Goal: Information Seeking & Learning: Learn about a topic

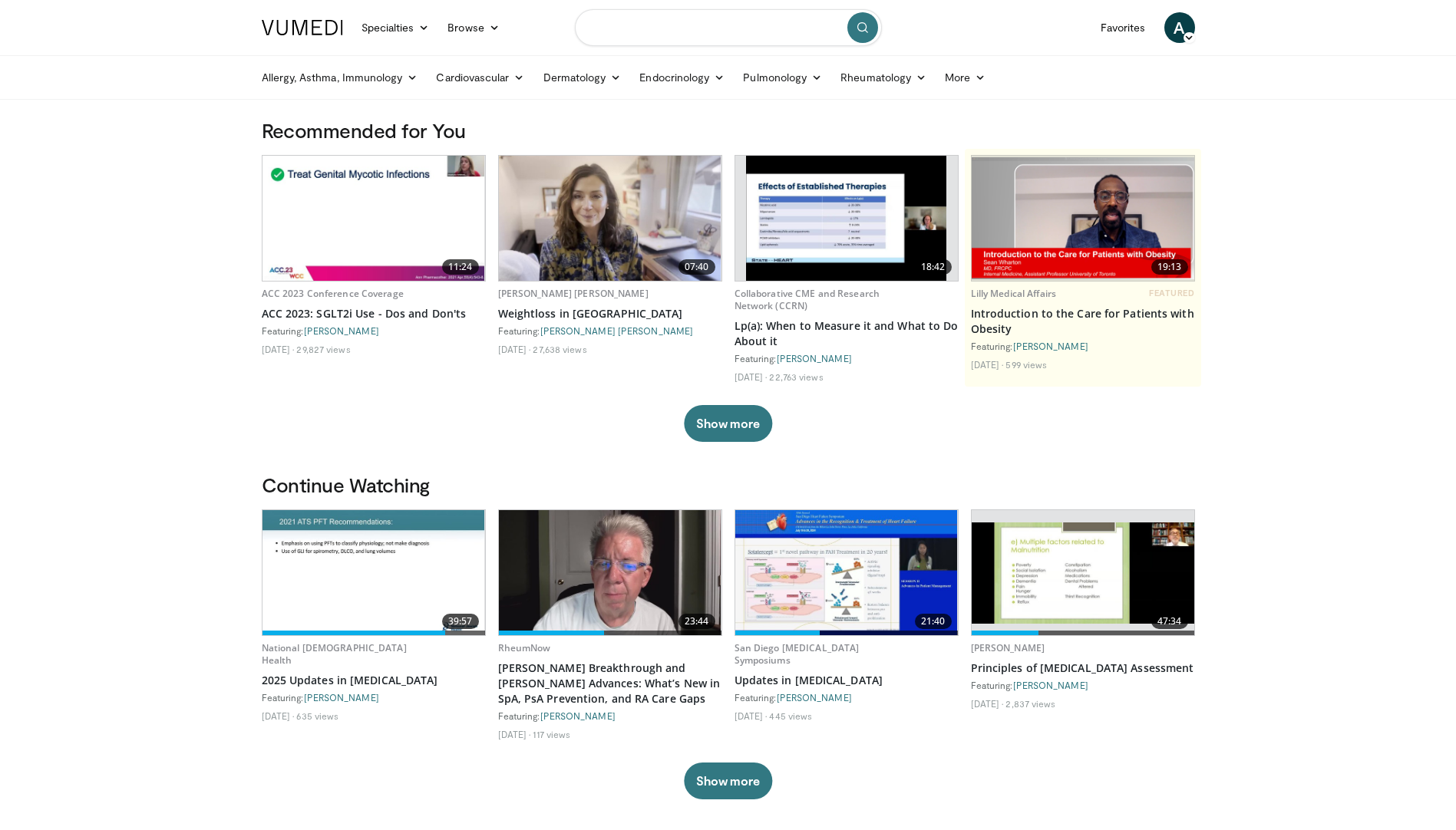
click at [654, 24] on input "Search topics, interventions" at bounding box center [728, 28] width 307 height 37
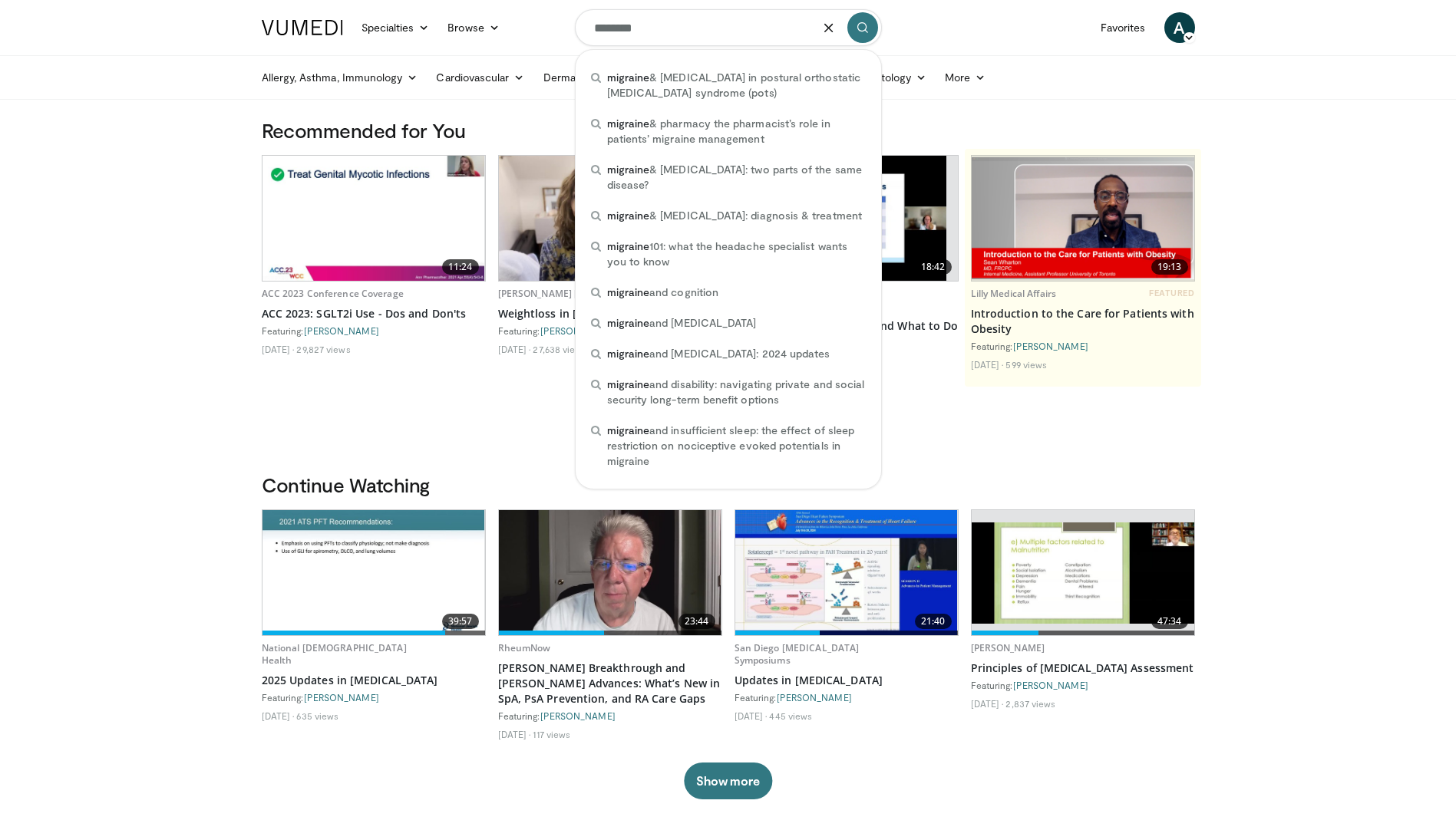
type input "********"
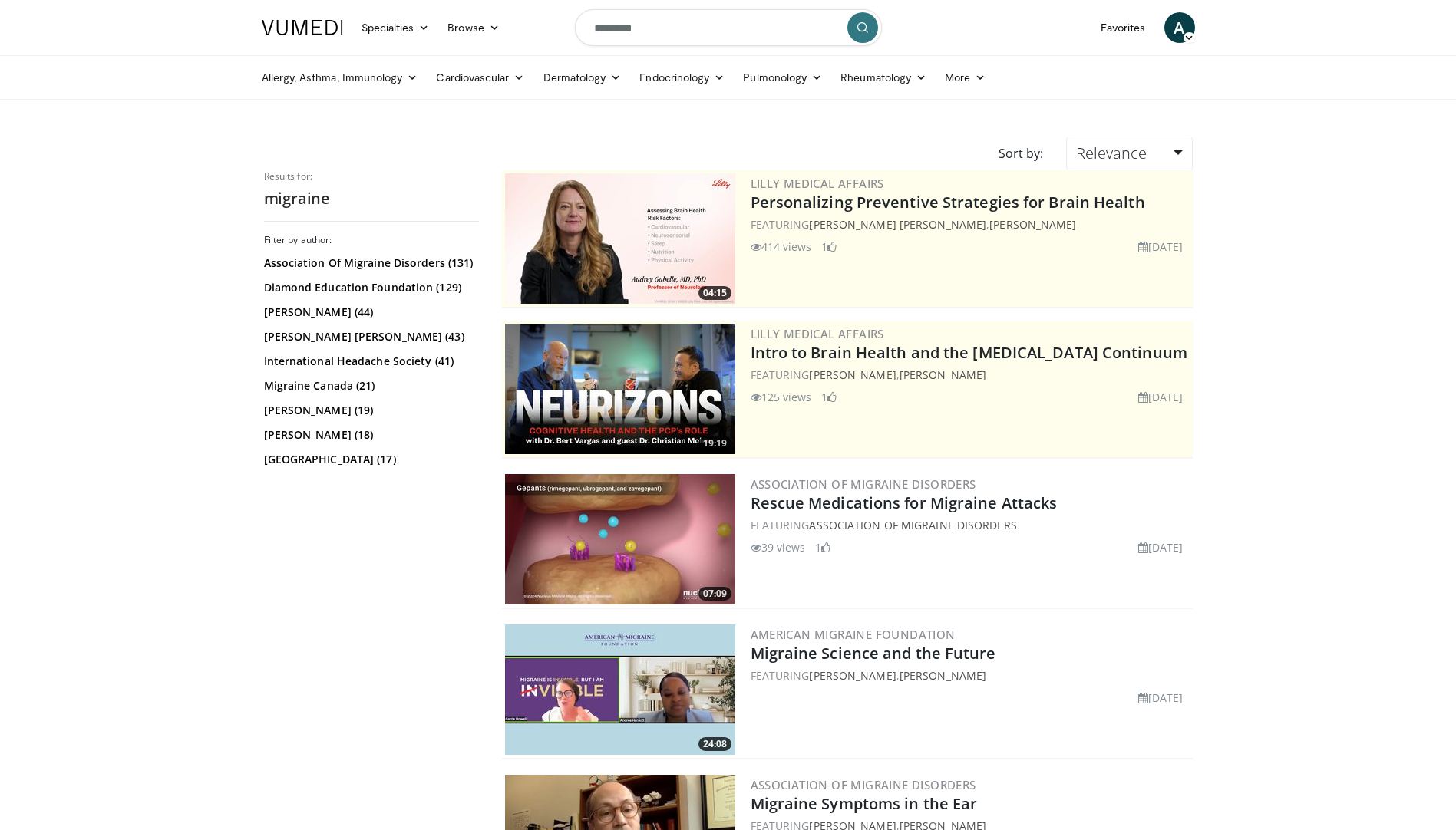
drag, startPoint x: 95, startPoint y: 480, endPoint x: 98, endPoint y: 488, distance: 8.5
click at [687, 39] on input "********" at bounding box center [728, 28] width 307 height 37
type input "**********"
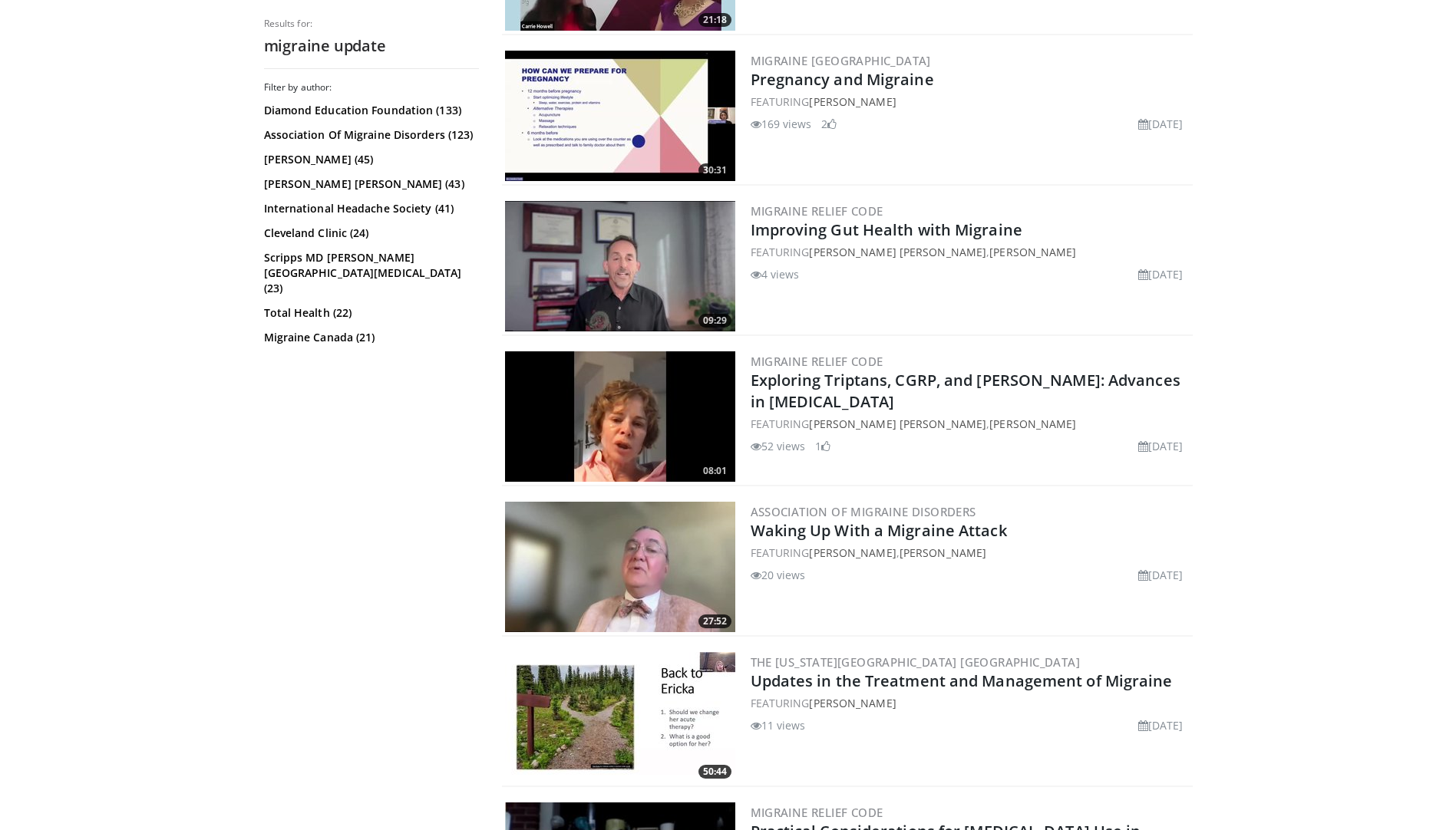
scroll to position [2454, 0]
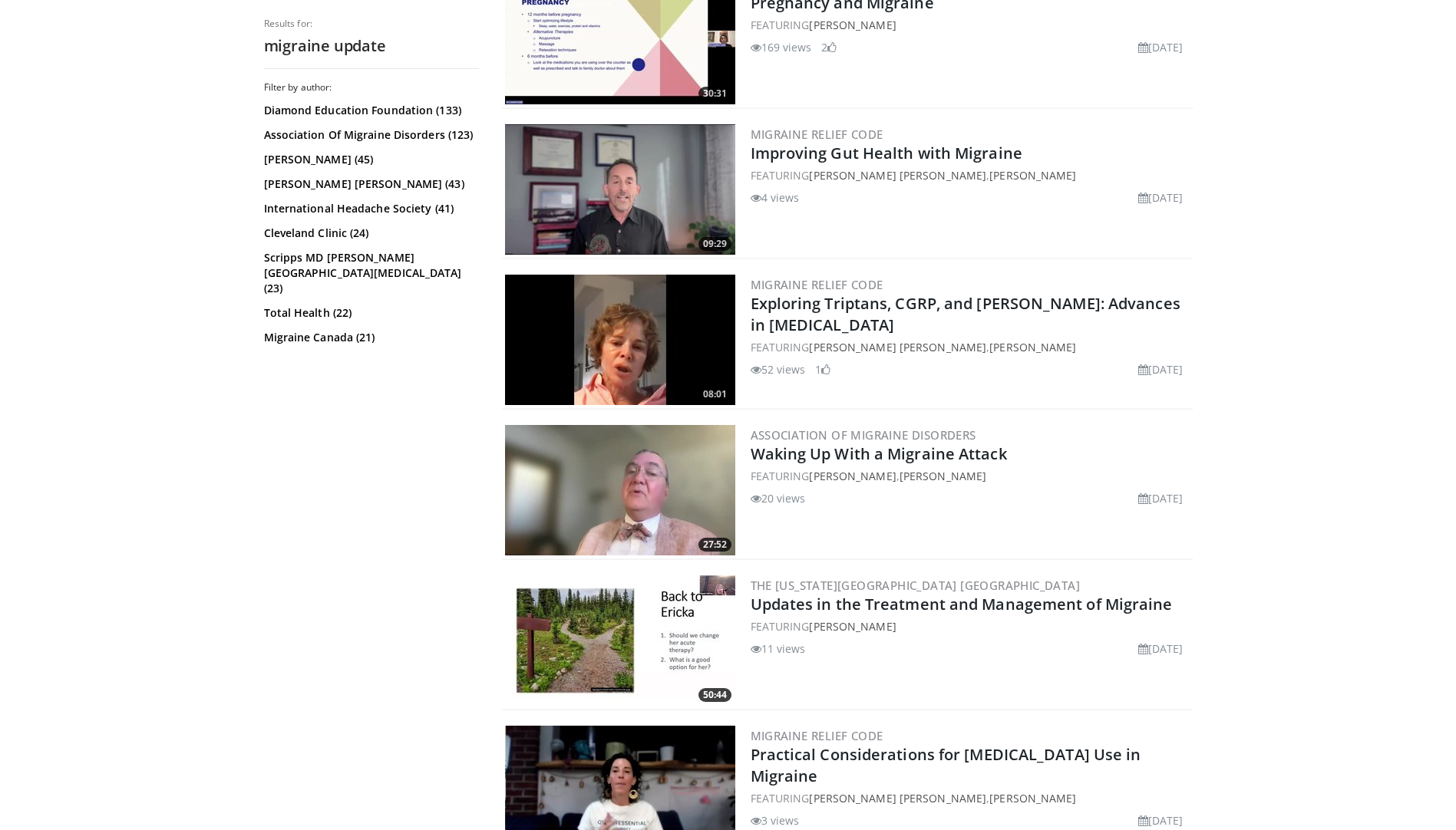
click at [646, 348] on img at bounding box center [620, 340] width 230 height 131
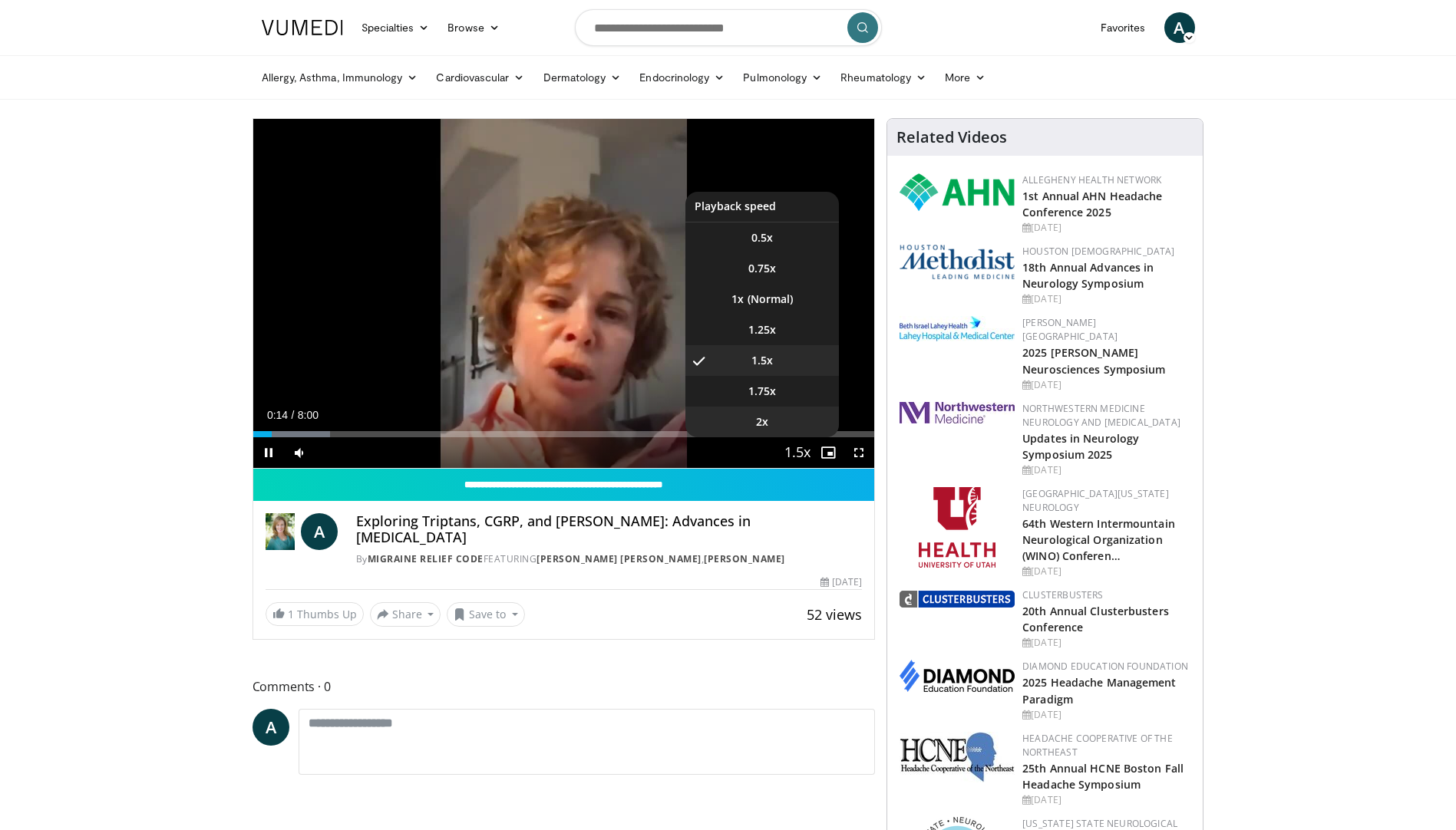
click at [775, 418] on li "2x" at bounding box center [762, 422] width 153 height 30
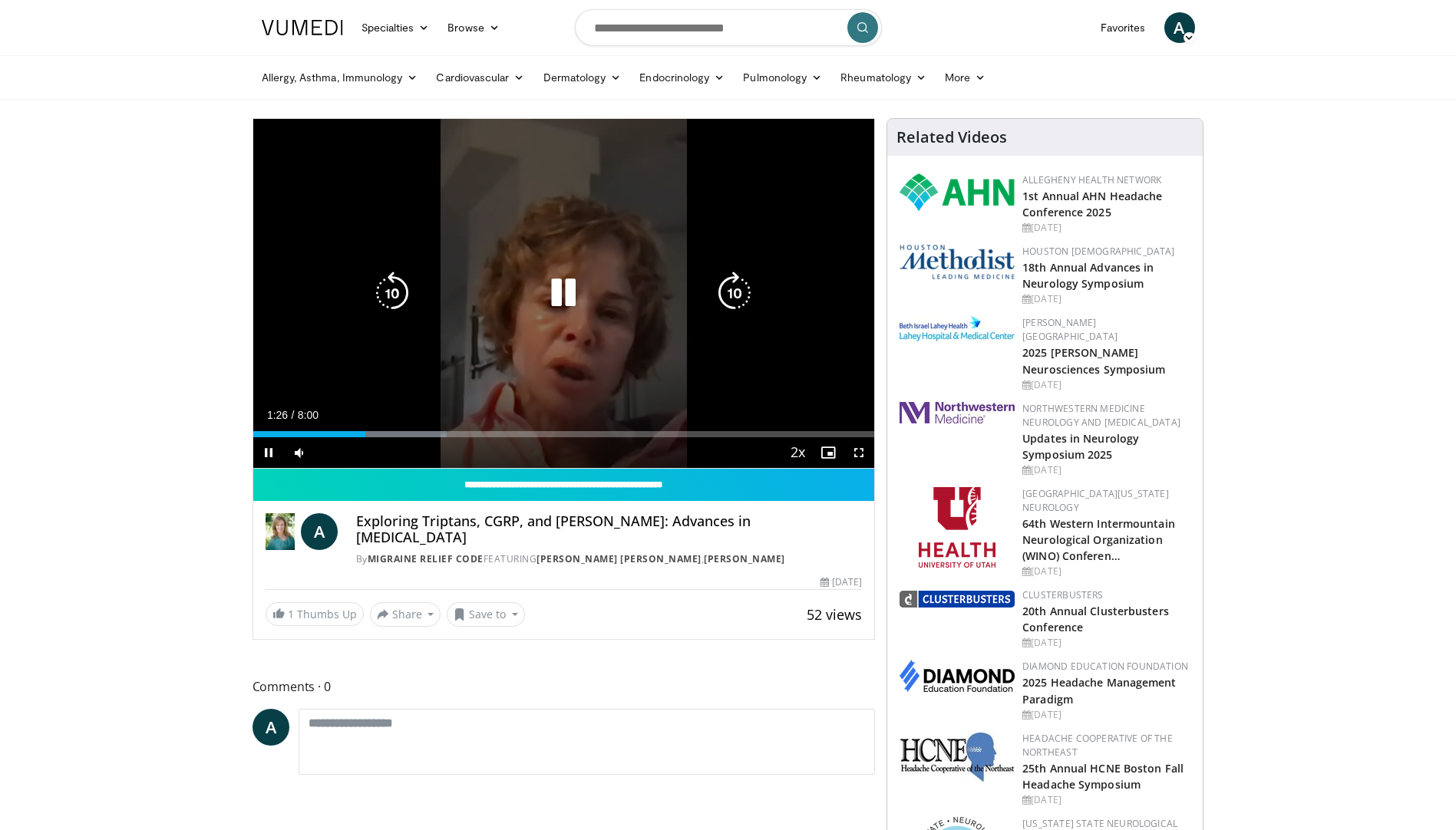
click at [562, 289] on icon "Video Player" at bounding box center [563, 293] width 43 height 43
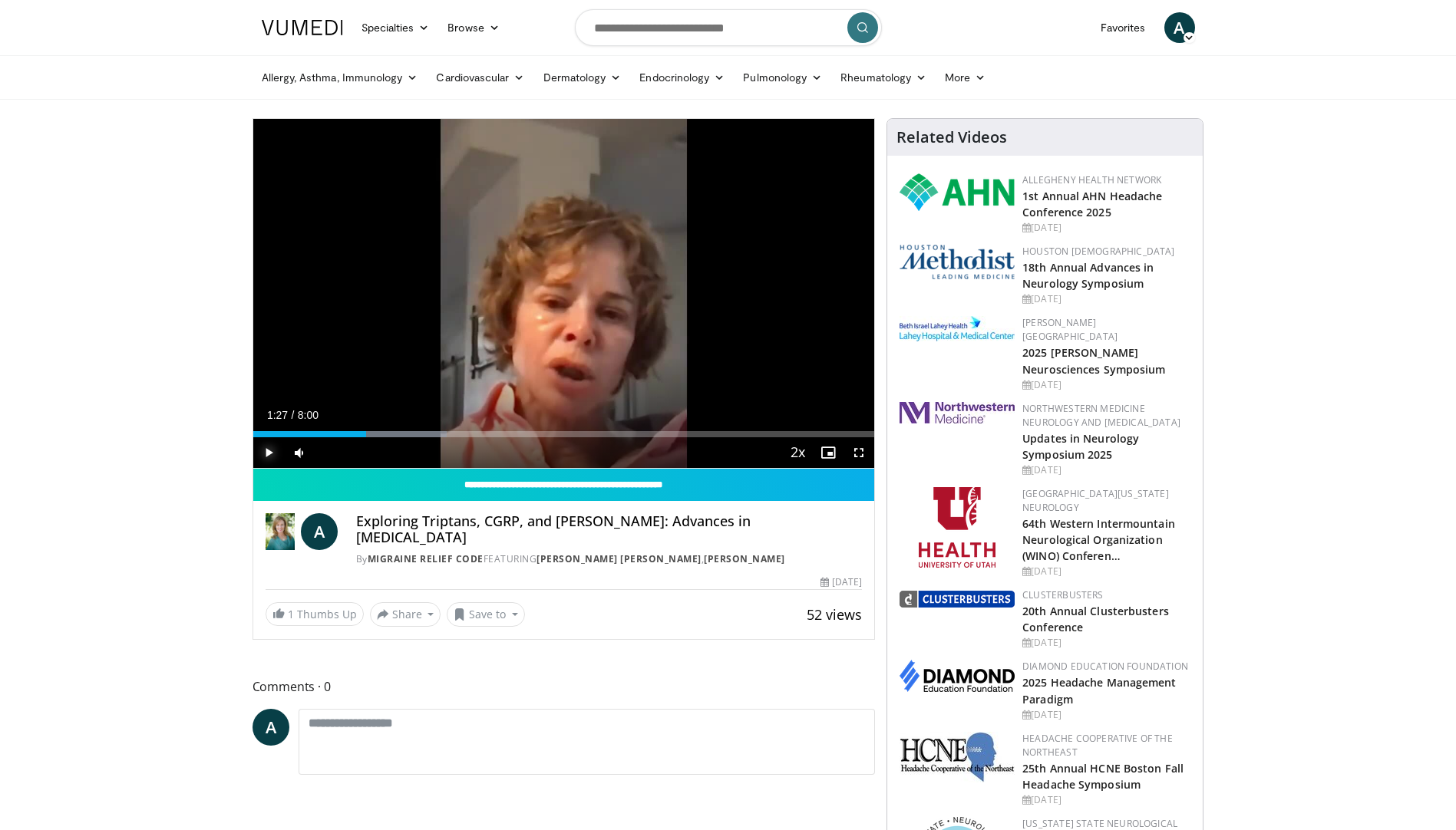
drag, startPoint x: 271, startPoint y: 451, endPoint x: 203, endPoint y: 482, distance: 74.7
click at [270, 452] on span "Video Player" at bounding box center [268, 452] width 30 height 30
click at [262, 449] on span "Video Player" at bounding box center [268, 452] width 30 height 30
click at [266, 451] on span "Video Player" at bounding box center [268, 452] width 30 height 30
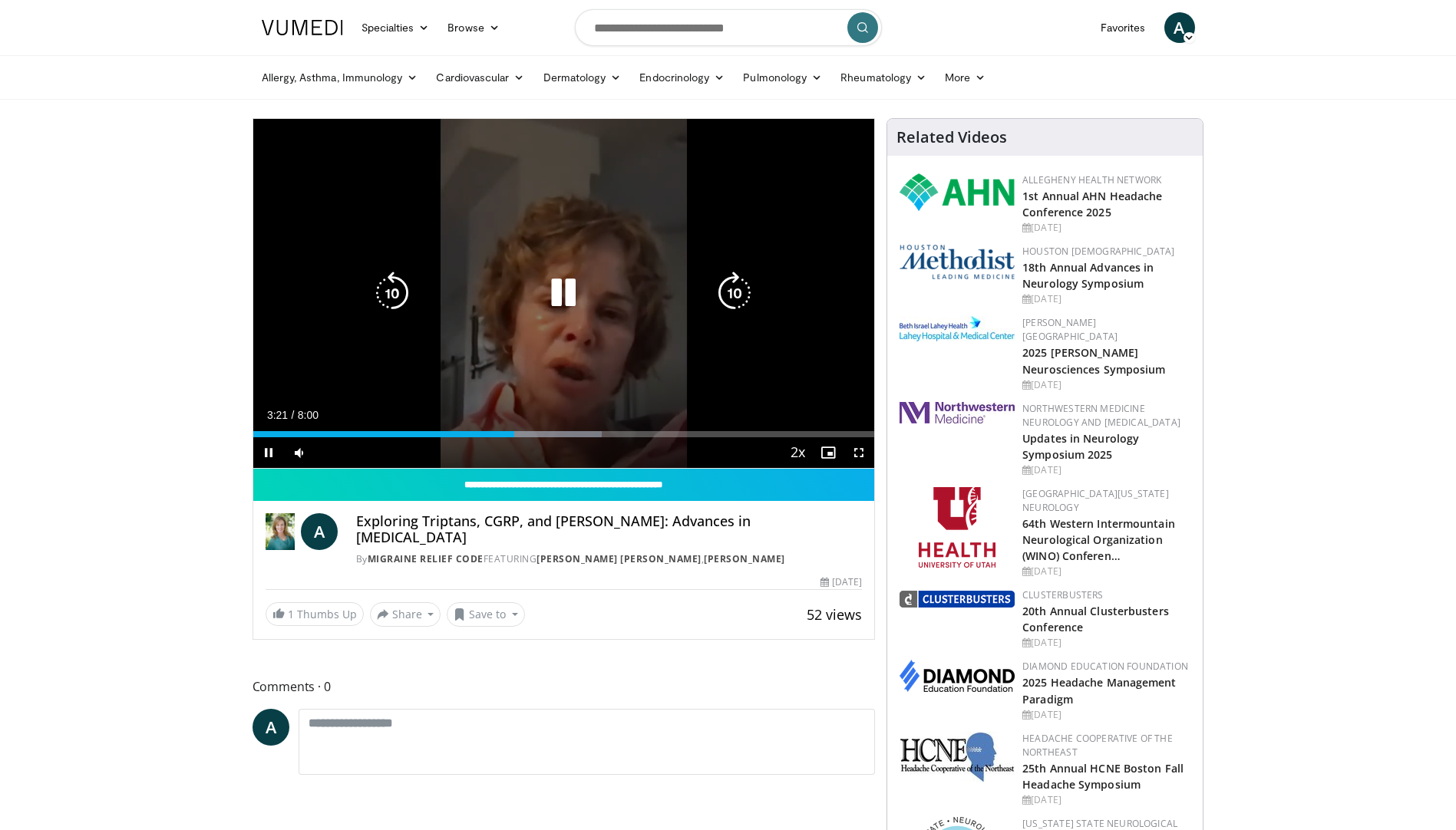
click at [565, 295] on icon "Video Player" at bounding box center [563, 293] width 43 height 43
click at [566, 298] on icon "Video Player" at bounding box center [563, 293] width 43 height 43
click at [551, 296] on icon "Video Player" at bounding box center [563, 293] width 43 height 43
click at [560, 293] on icon "Video Player" at bounding box center [563, 293] width 43 height 43
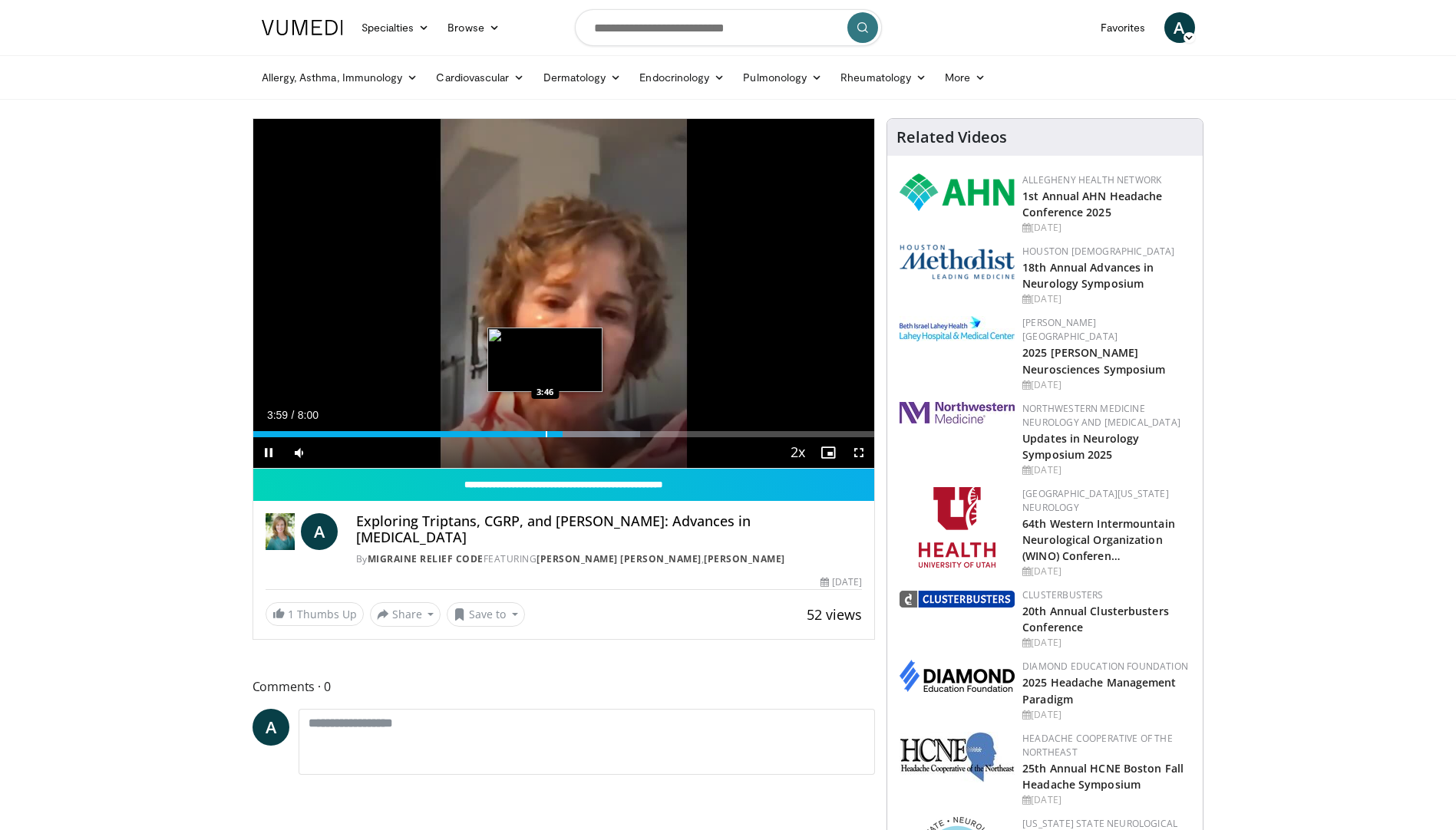
click at [545, 434] on div "Progress Bar" at bounding box center [546, 434] width 2 height 6
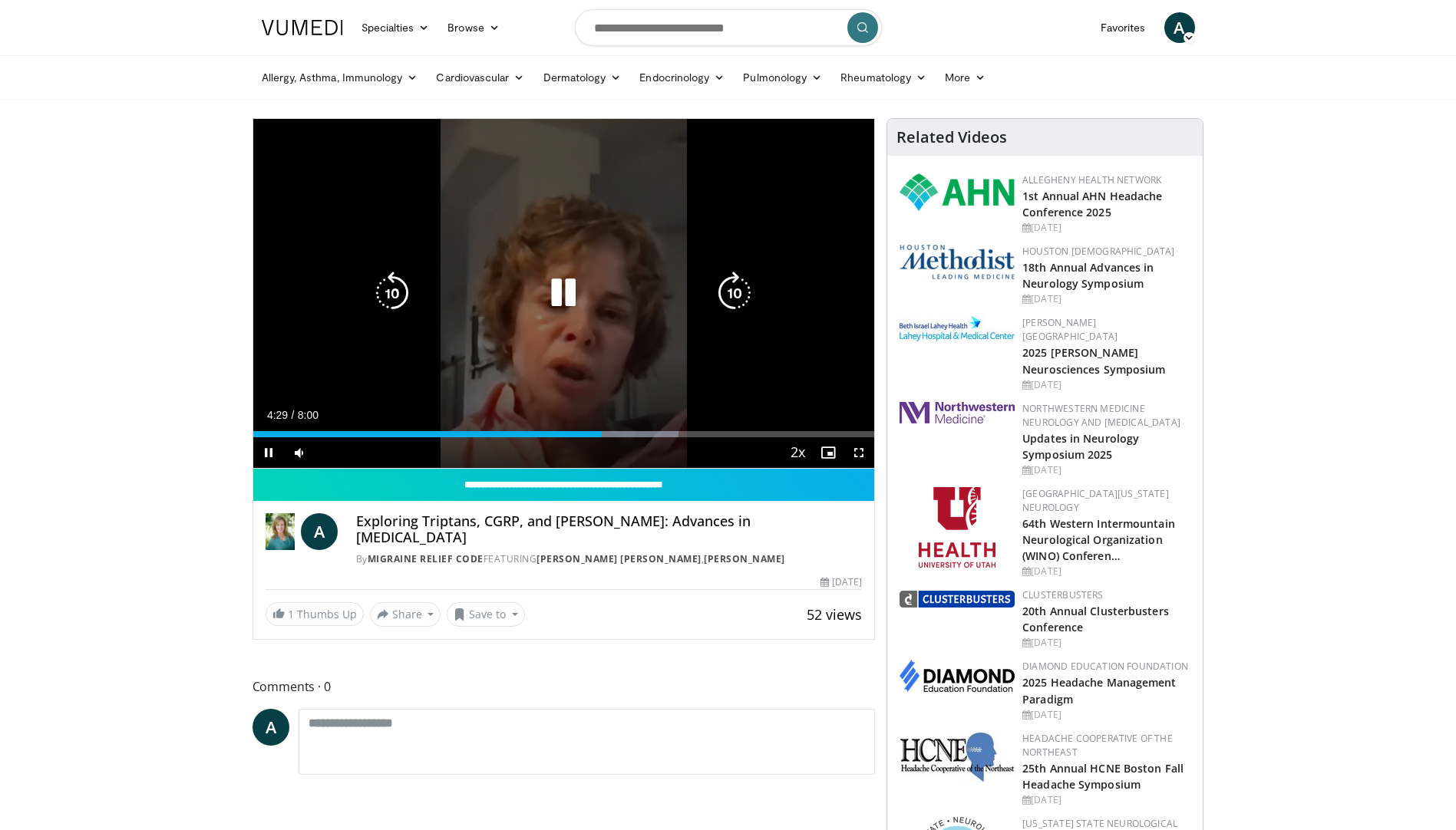
click at [569, 278] on icon "Video Player" at bounding box center [563, 293] width 43 height 43
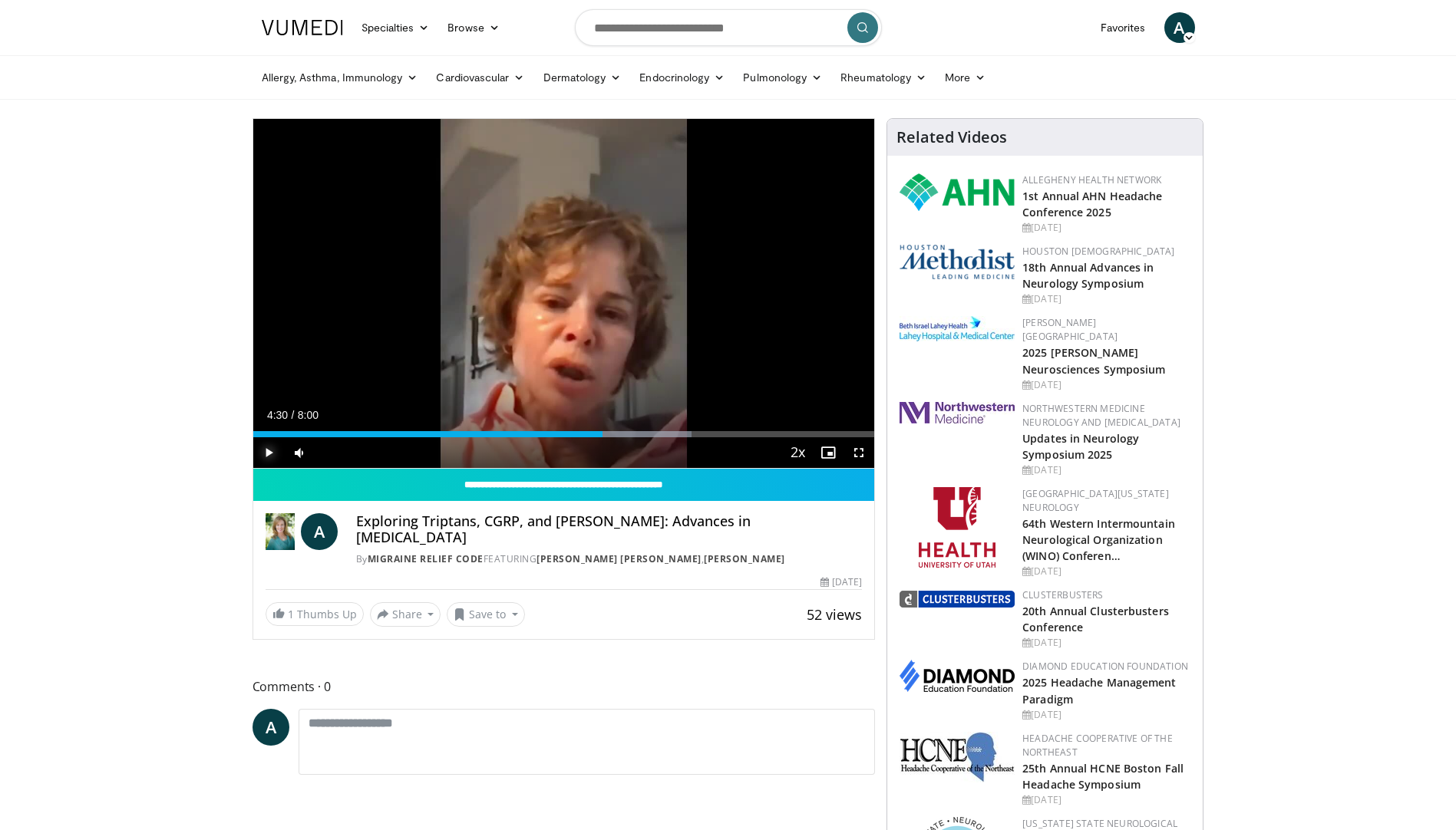
click at [265, 453] on span "Video Player" at bounding box center [268, 452] width 30 height 30
click at [261, 455] on span "Video Player" at bounding box center [268, 452] width 30 height 30
click at [263, 447] on span "Video Player" at bounding box center [268, 452] width 30 height 30
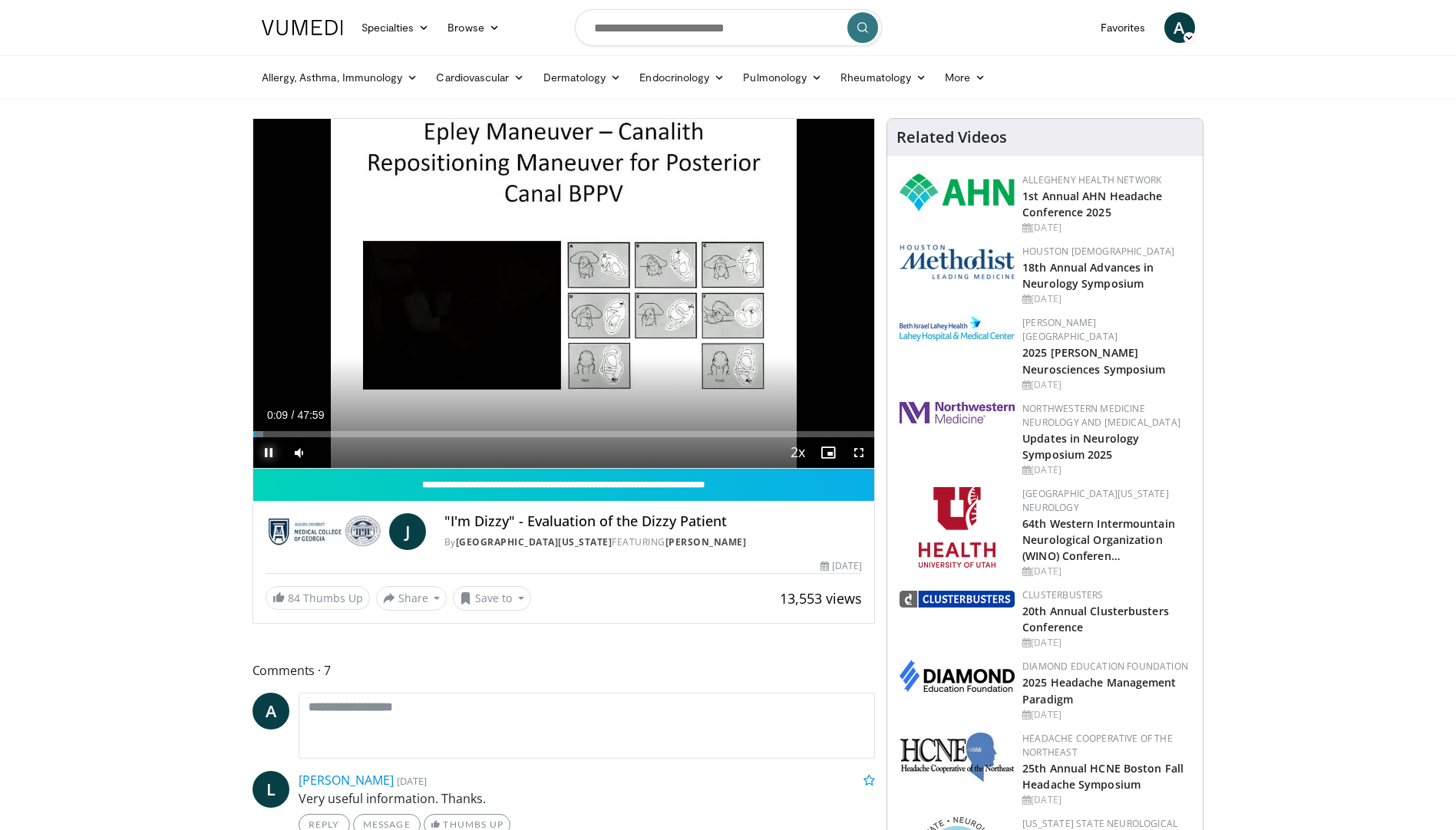
click at [269, 450] on span "Video Player" at bounding box center [268, 452] width 30 height 30
click at [714, 33] on input "Search topics, interventions" at bounding box center [728, 28] width 307 height 37
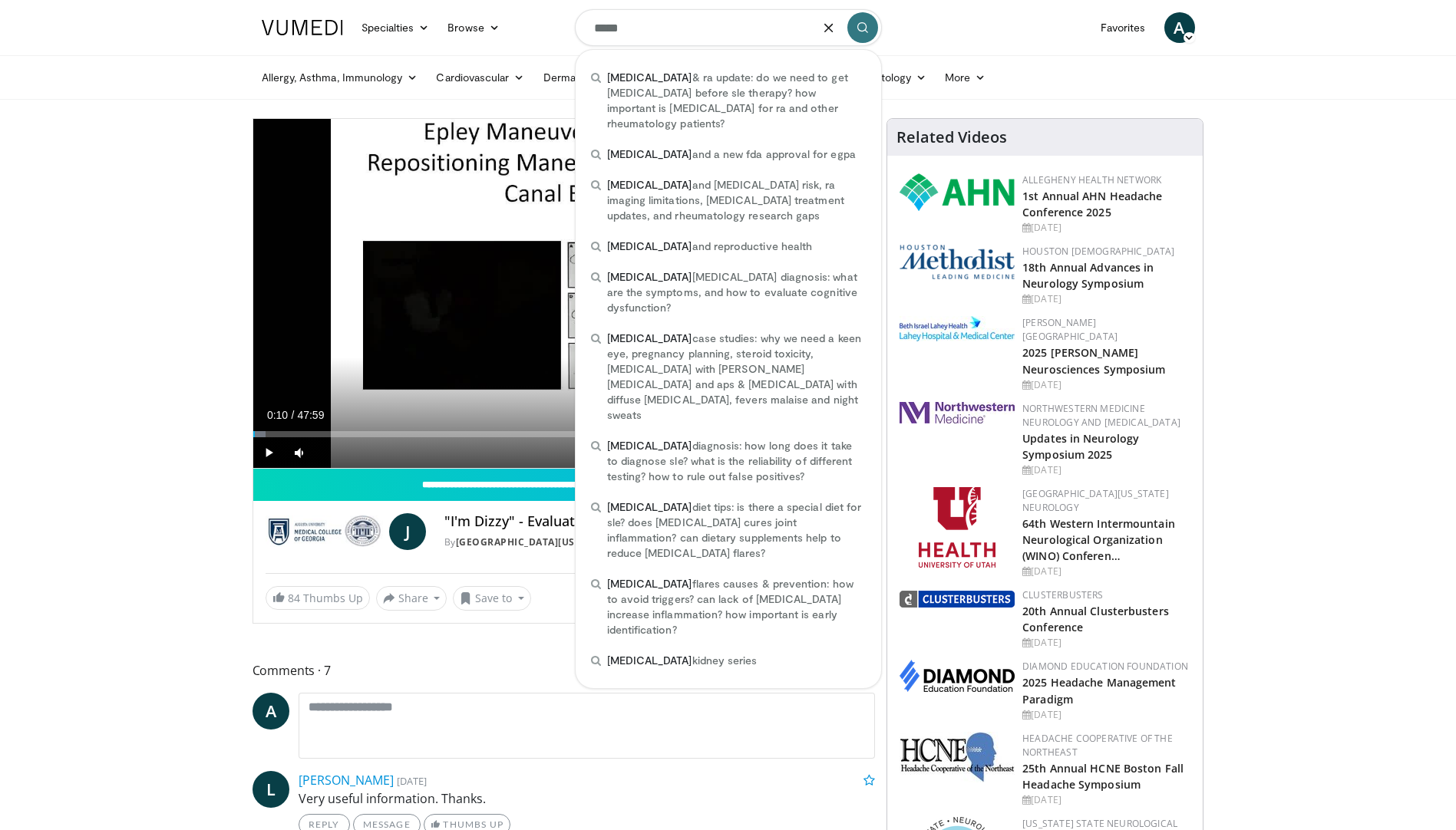
type input "*****"
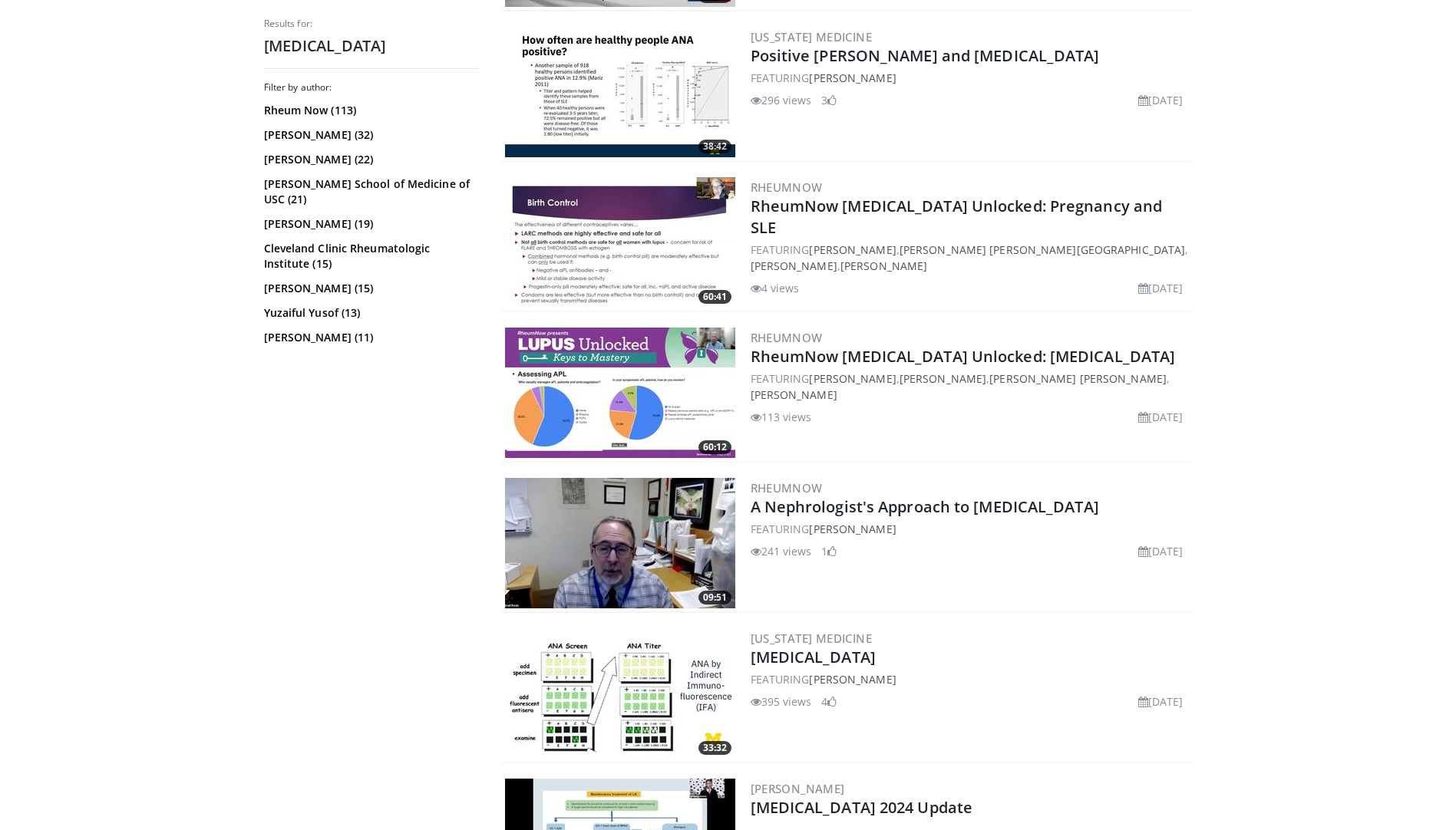
scroll to position [1994, 0]
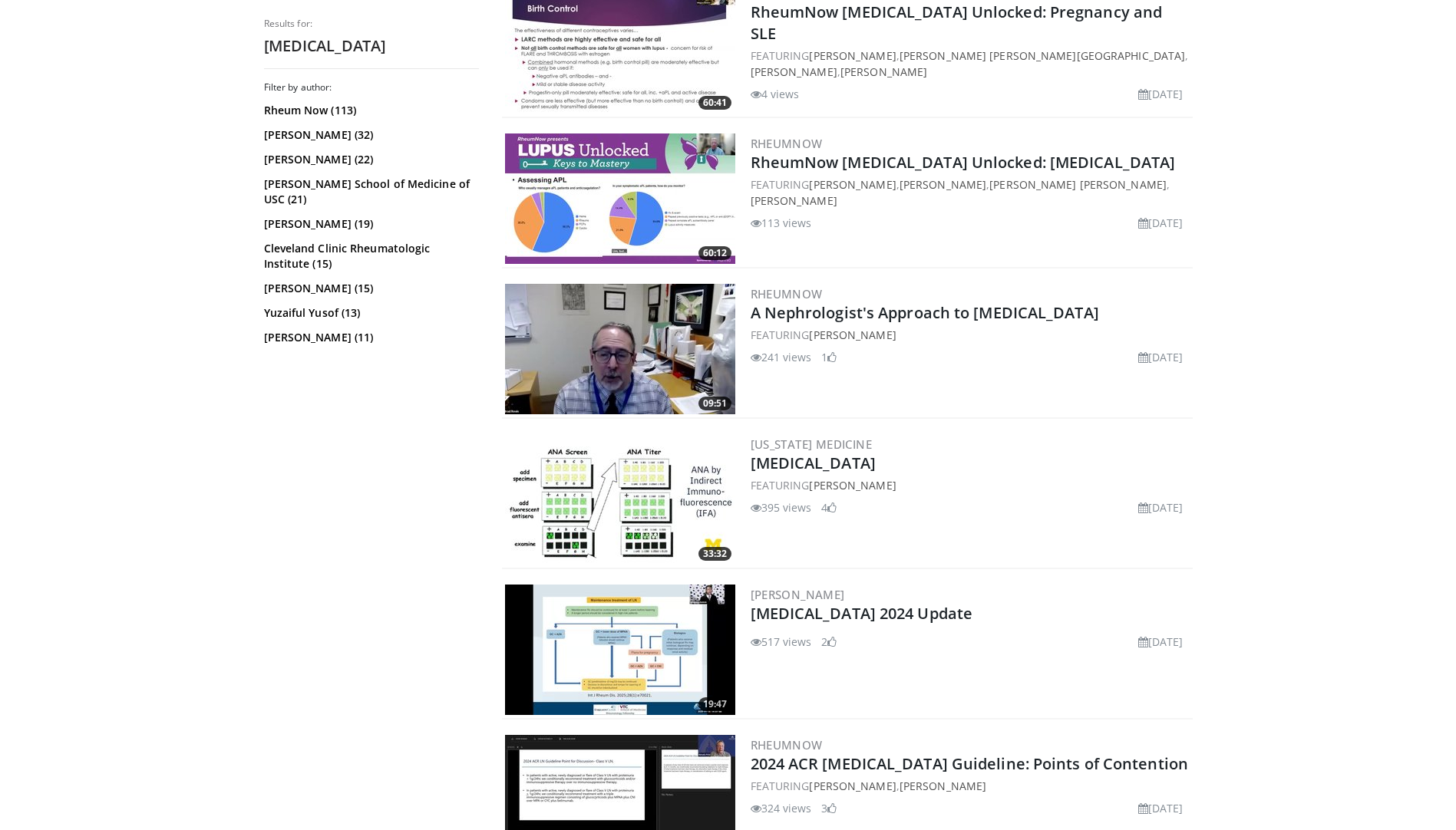
click at [613, 482] on img at bounding box center [620, 499] width 230 height 131
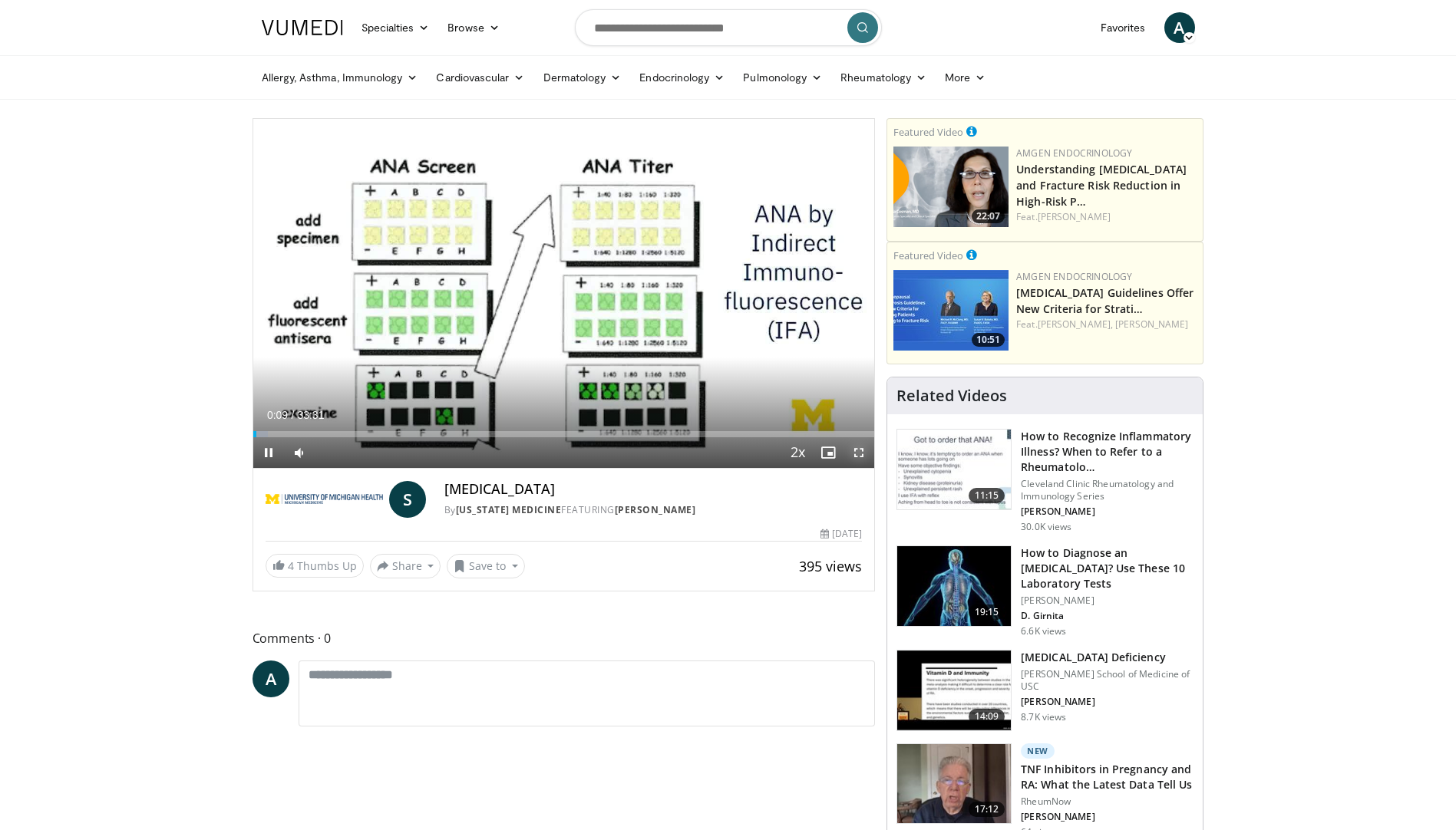
click at [858, 453] on span "Video Player" at bounding box center [858, 452] width 30 height 30
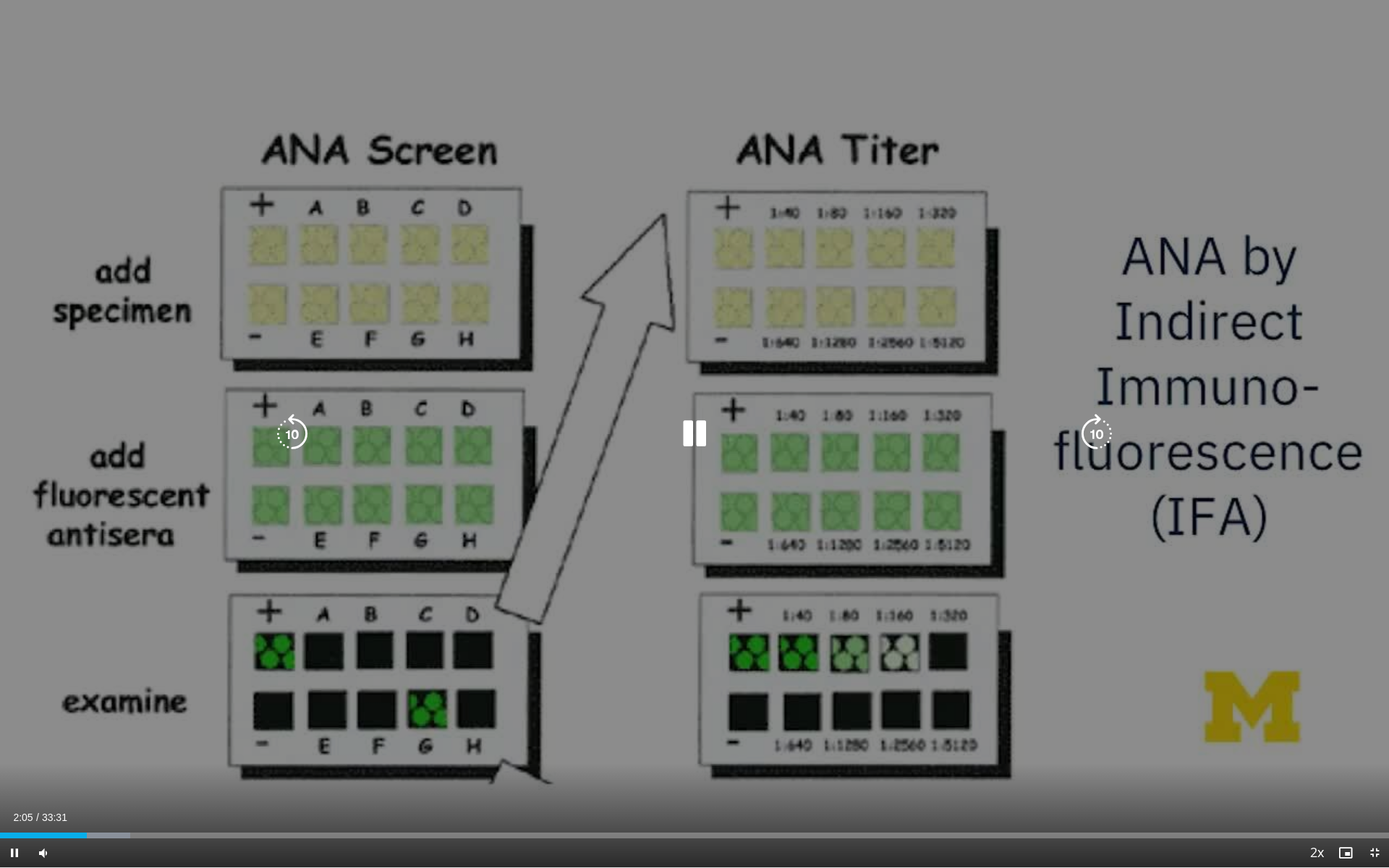
drag, startPoint x: 700, startPoint y: 424, endPoint x: 800, endPoint y: 458, distance: 105.6
click at [700, 424] on icon "Video Player" at bounding box center [694, 434] width 40 height 40
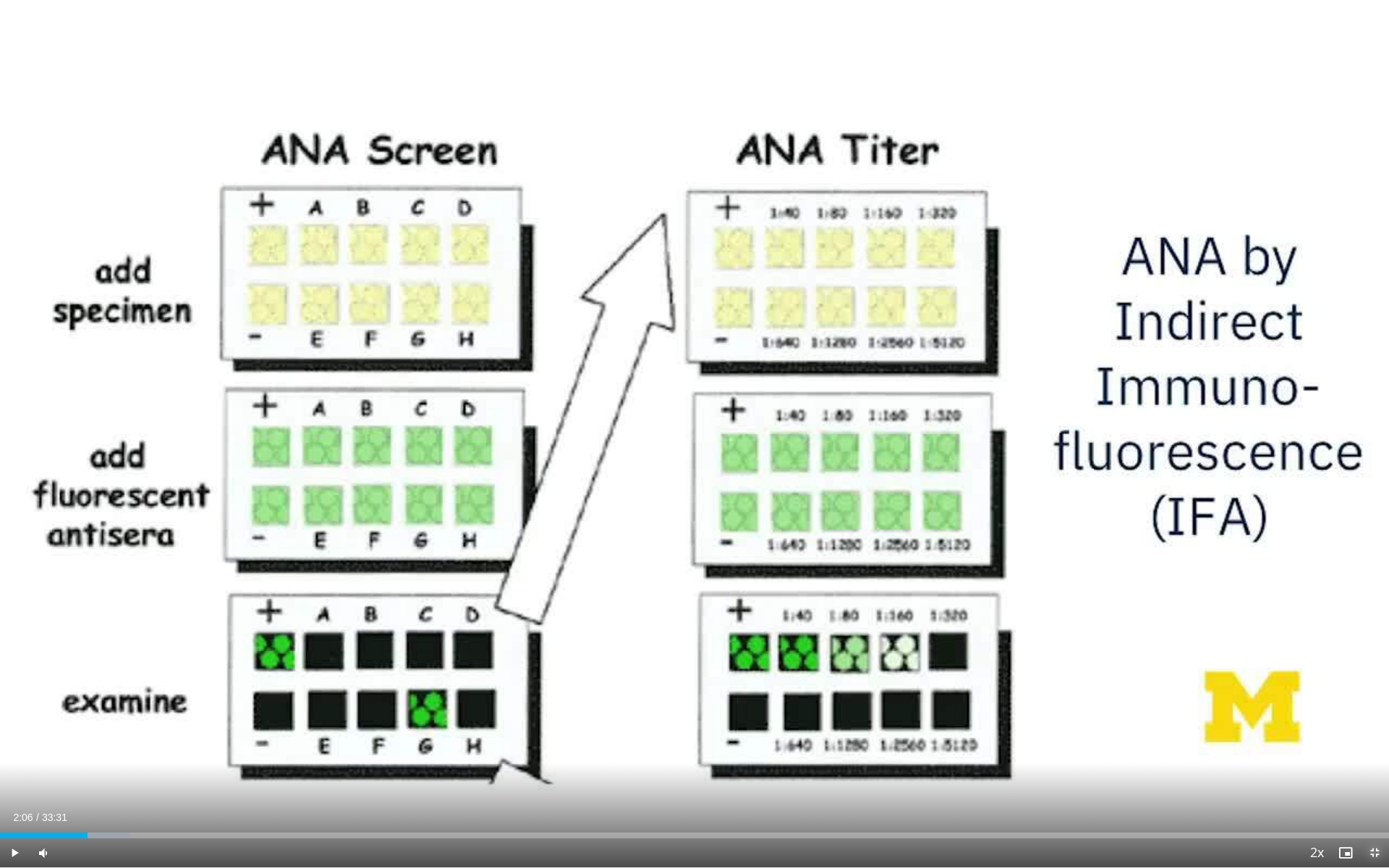
click at [1372, 782] on span "Video Player" at bounding box center [1374, 852] width 29 height 29
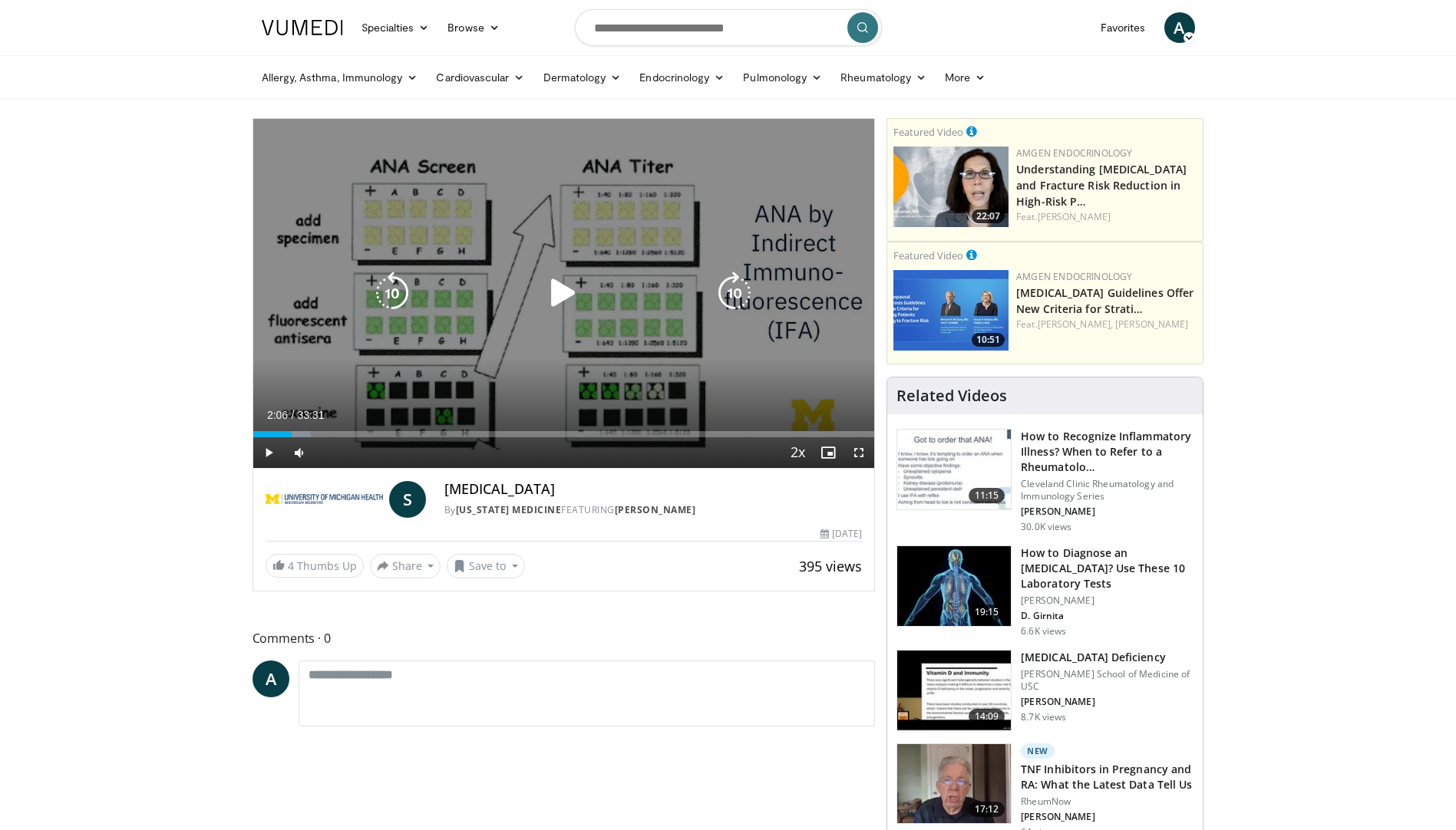
drag, startPoint x: 558, startPoint y: 296, endPoint x: 663, endPoint y: 356, distance: 120.9
click at [557, 295] on icon "Video Player" at bounding box center [563, 293] width 43 height 43
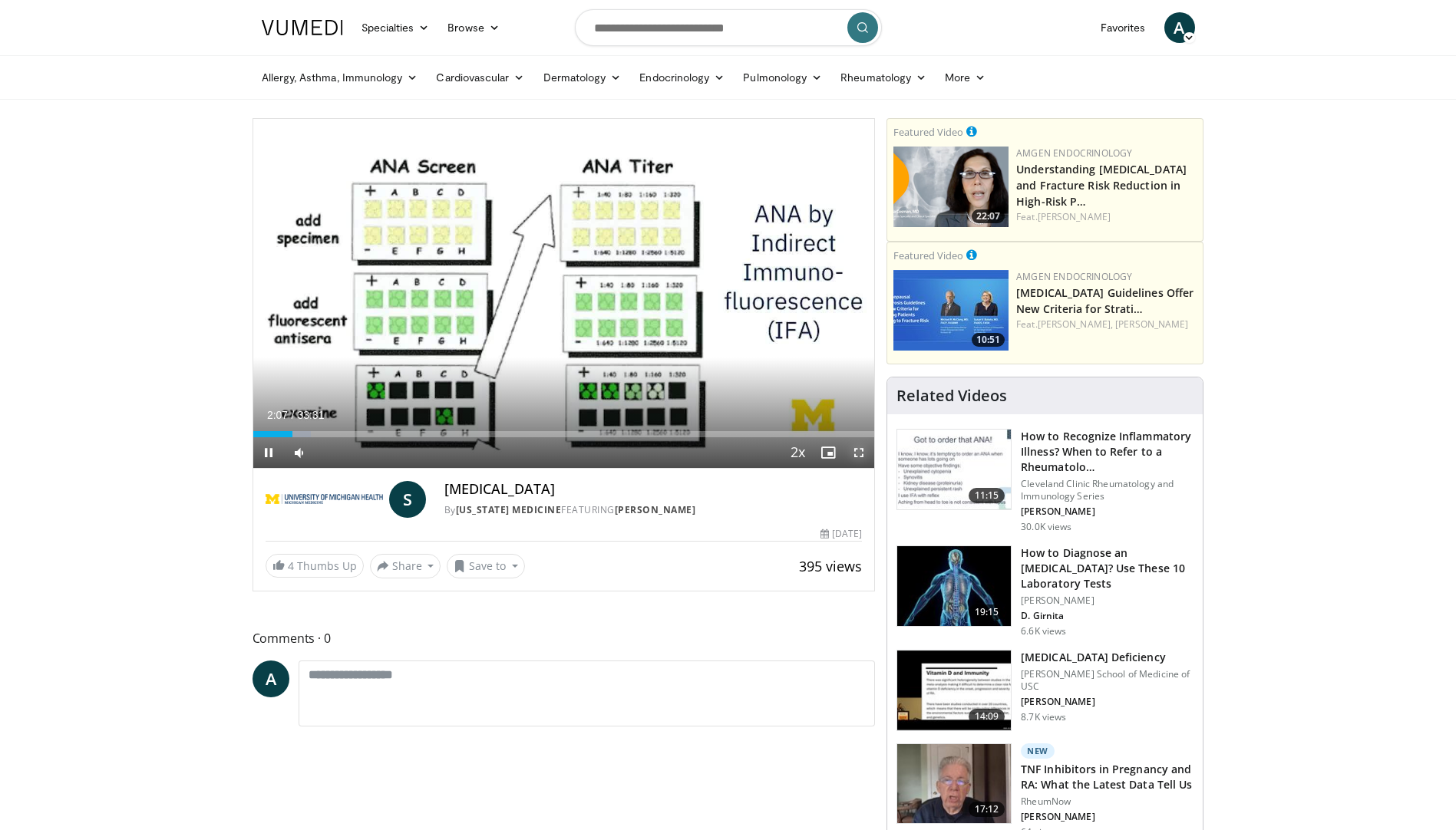
click at [864, 453] on span "Video Player" at bounding box center [858, 452] width 30 height 30
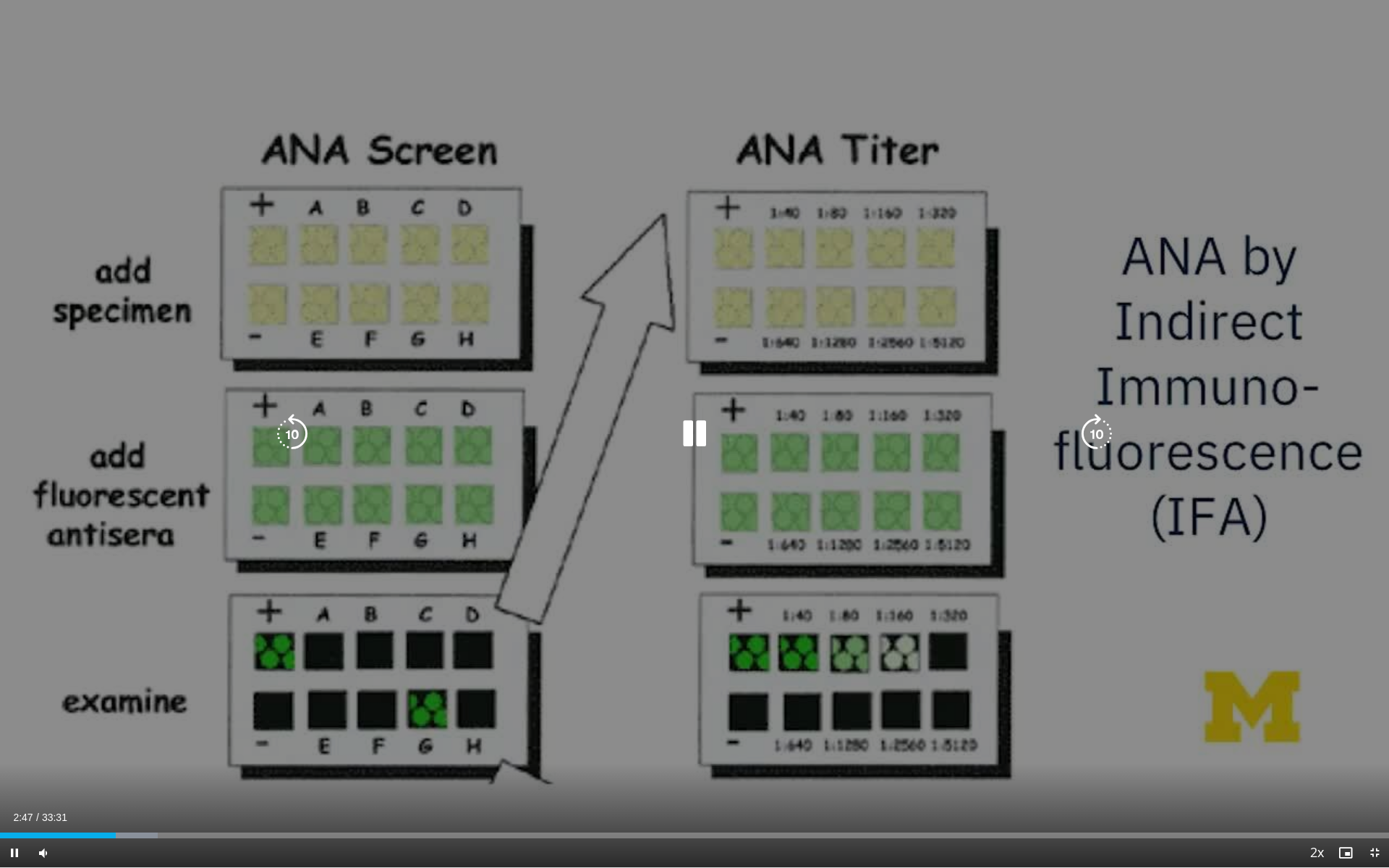
click at [694, 434] on icon "Video Player" at bounding box center [694, 434] width 40 height 40
click at [690, 428] on icon "Video Player" at bounding box center [694, 434] width 40 height 40
click at [694, 429] on icon "Video Player" at bounding box center [694, 434] width 40 height 40
click at [699, 431] on icon "Video Player" at bounding box center [694, 434] width 40 height 40
click at [679, 429] on icon "Video Player" at bounding box center [694, 434] width 40 height 40
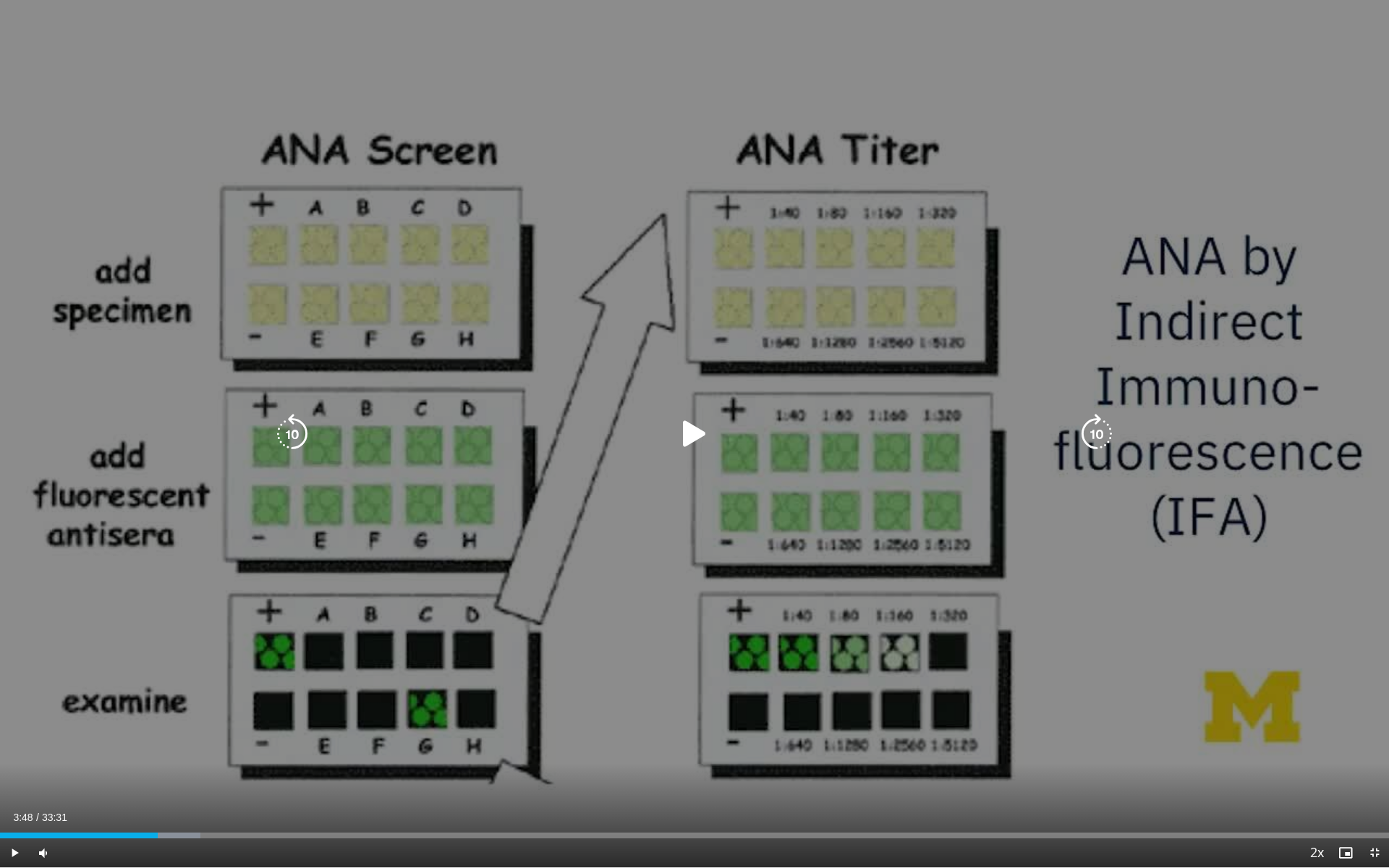
click at [694, 433] on icon "Video Player" at bounding box center [694, 434] width 40 height 40
click at [697, 433] on icon "Video Player" at bounding box center [694, 434] width 40 height 40
click at [687, 429] on icon "Video Player" at bounding box center [694, 434] width 40 height 40
click at [686, 440] on icon "Video Player" at bounding box center [694, 434] width 40 height 40
click at [684, 439] on icon "Video Player" at bounding box center [694, 434] width 40 height 40
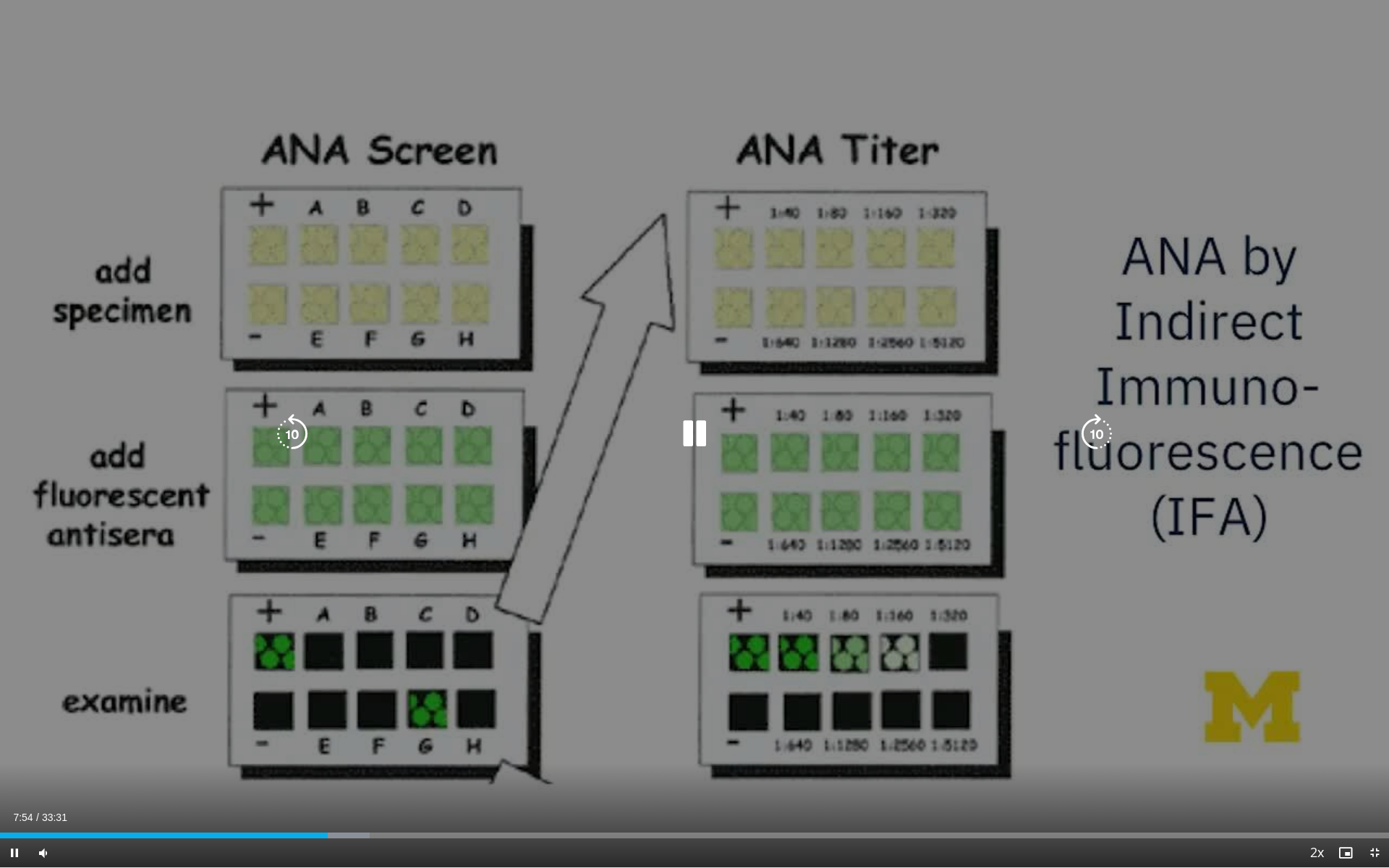
click at [696, 432] on icon "Video Player" at bounding box center [694, 434] width 40 height 40
click at [759, 173] on div "10 seconds Tap to unmute" at bounding box center [694, 434] width 1389 height 867
click at [840, 150] on div "10 seconds Tap to unmute" at bounding box center [694, 434] width 1389 height 867
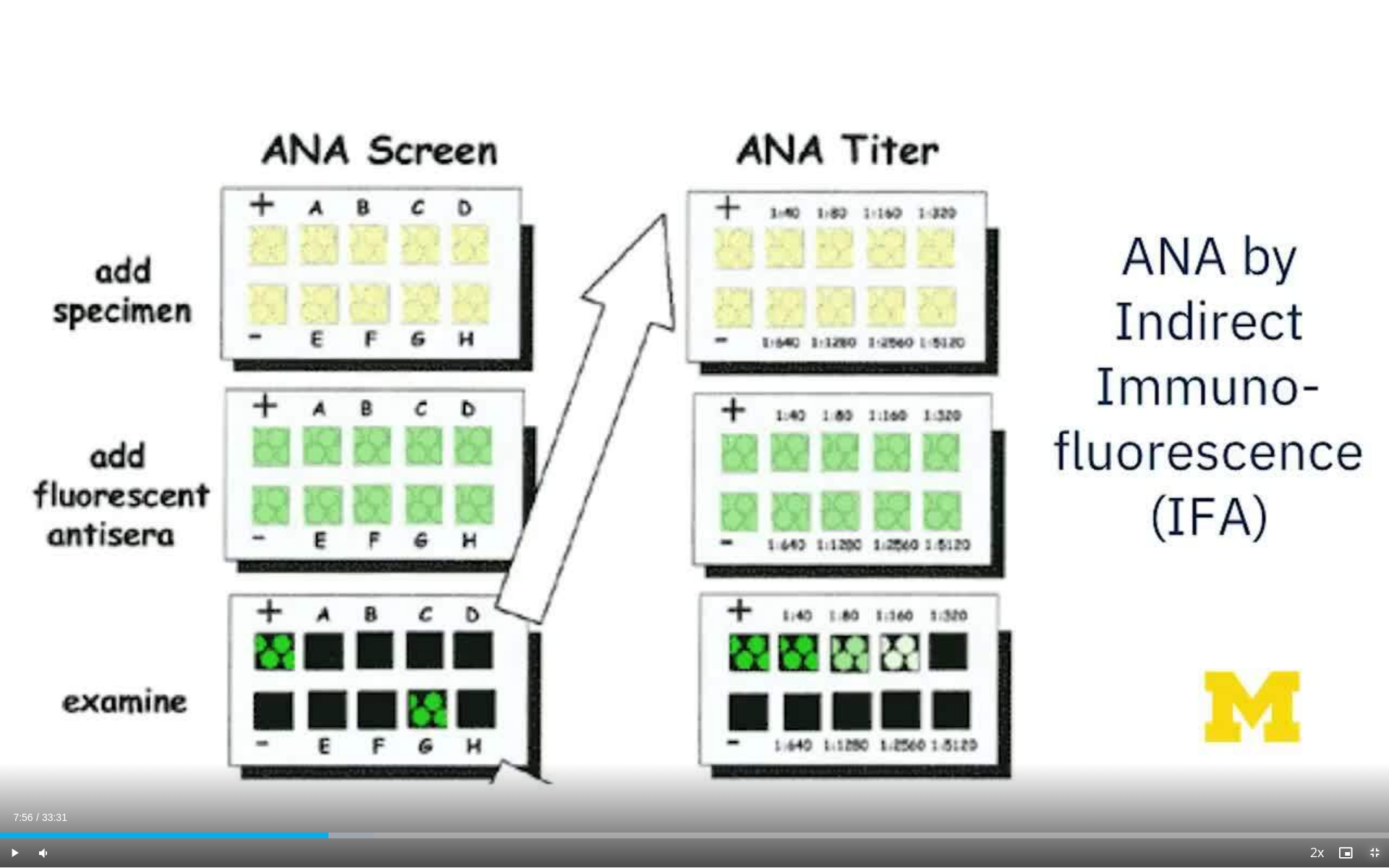
click at [1372, 782] on span "Video Player" at bounding box center [1374, 852] width 29 height 29
